Goal: Task Accomplishment & Management: Manage account settings

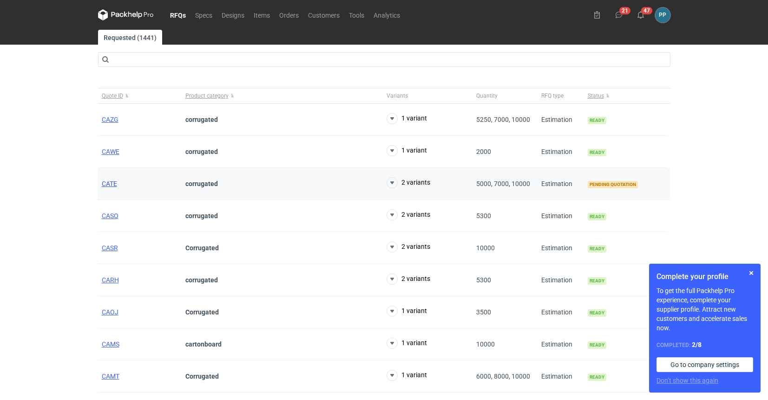
click at [106, 186] on span "CATE" at bounding box center [109, 183] width 15 height 7
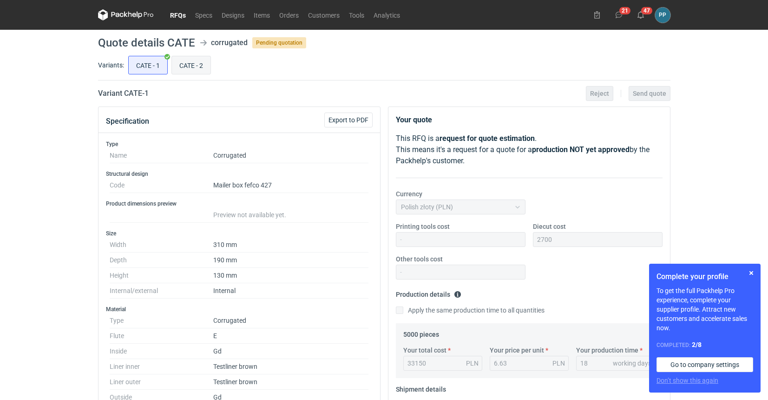
click at [195, 68] on input "CATE - 2" at bounding box center [191, 65] width 39 height 18
radio input "true"
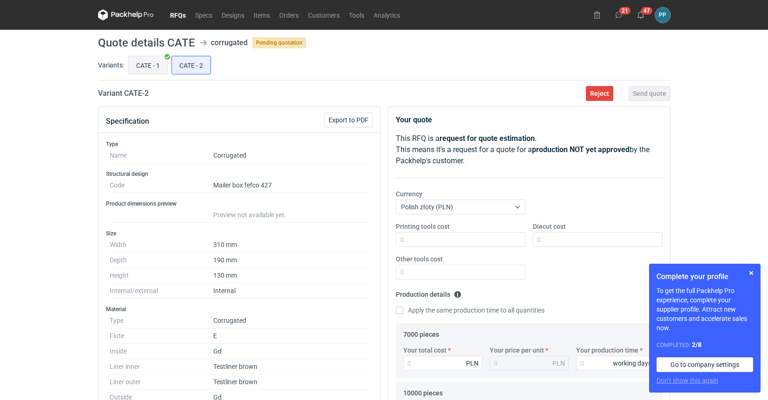
click at [139, 68] on input "CATE - 1" at bounding box center [148, 65] width 39 height 18
radio input "true"
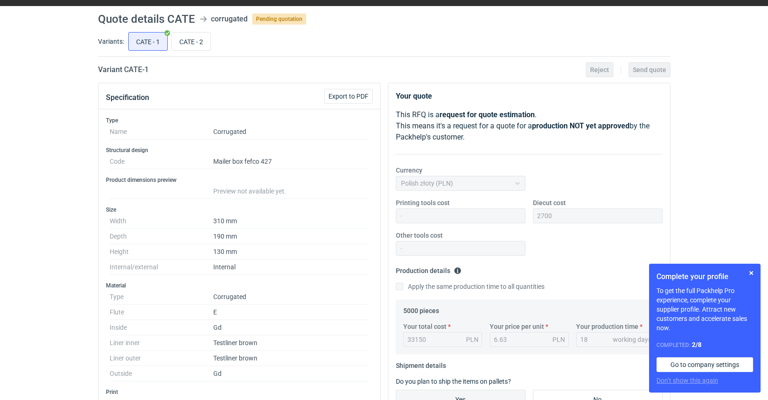
scroll to position [23, 0]
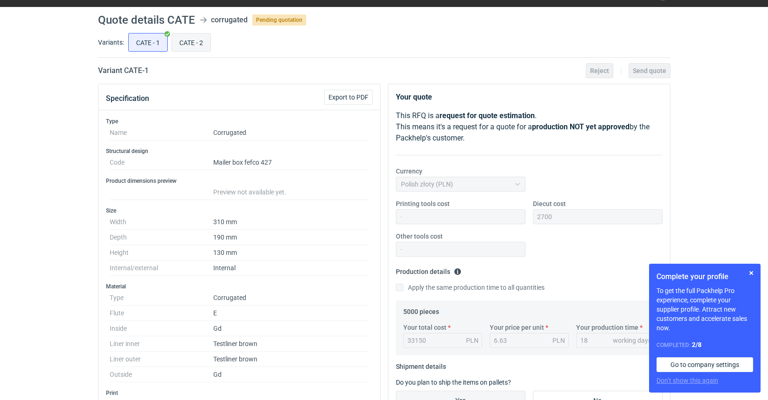
click at [187, 46] on input "CATE - 2" at bounding box center [191, 42] width 39 height 18
radio input "true"
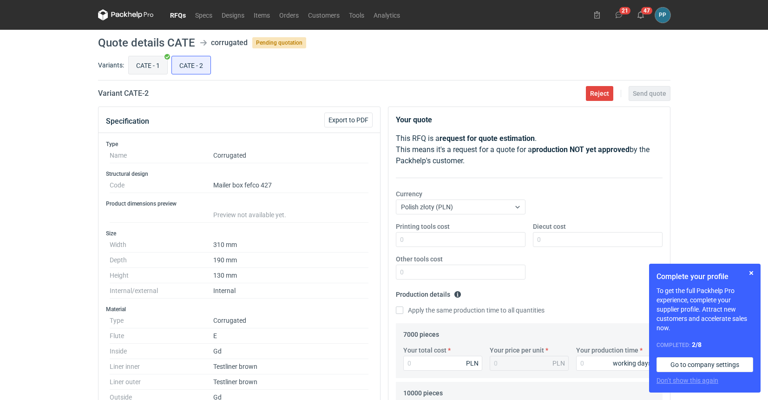
click at [154, 64] on input "CATE - 1" at bounding box center [148, 65] width 39 height 18
radio input "true"
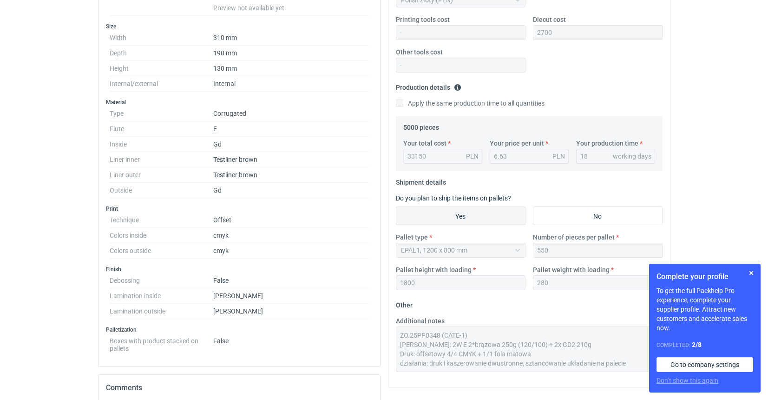
scroll to position [205, 0]
